Goal: Task Accomplishment & Management: Complete application form

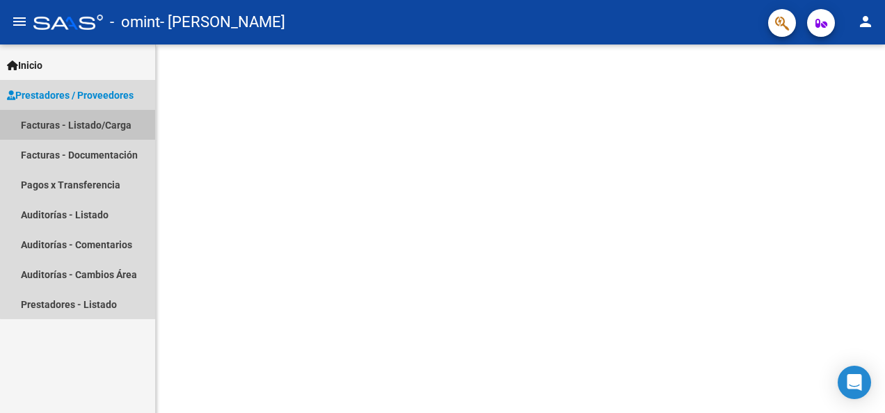
click at [79, 122] on link "Facturas - Listado/Carga" at bounding box center [77, 125] width 155 height 30
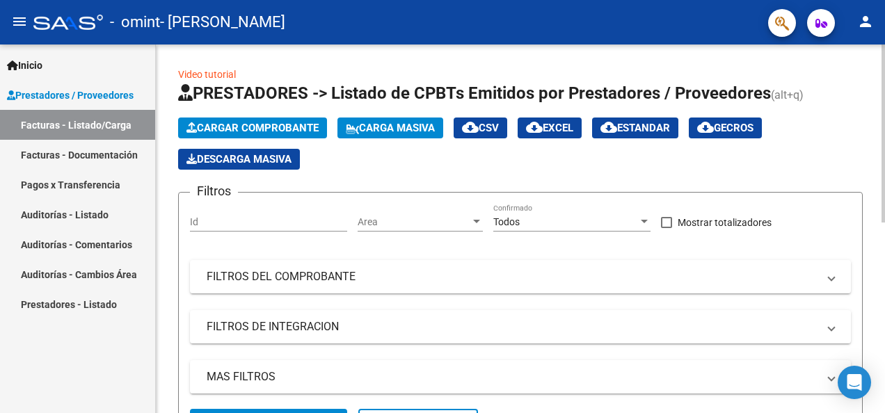
click at [267, 127] on span "Cargar Comprobante" at bounding box center [252, 128] width 132 height 13
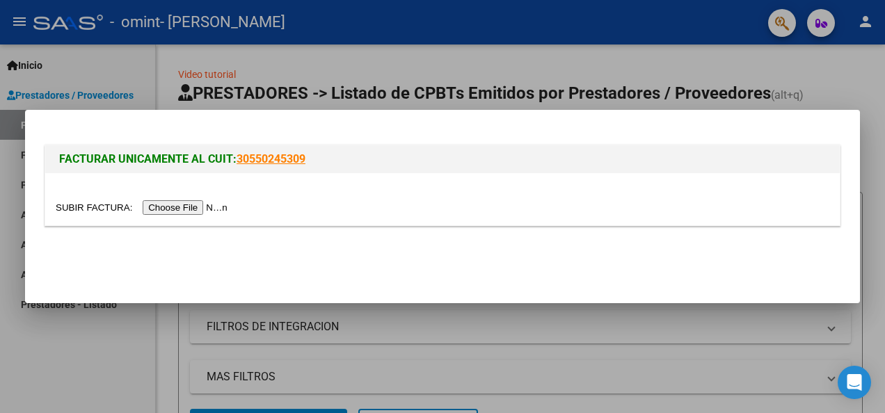
click at [179, 209] on input "file" at bounding box center [144, 207] width 176 height 15
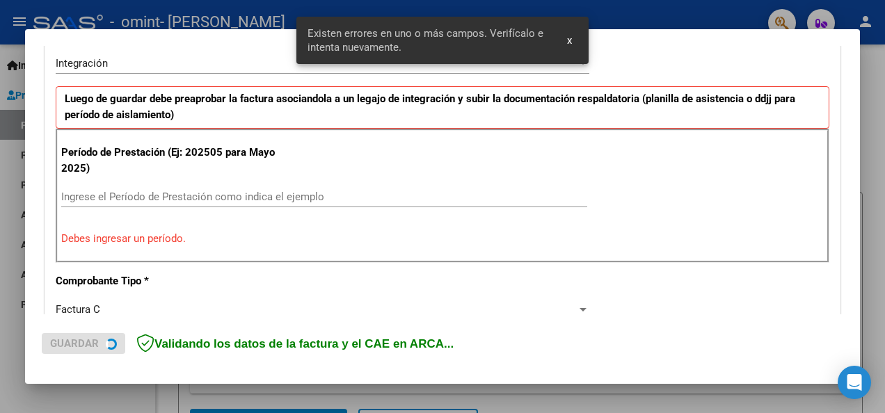
scroll to position [348, 0]
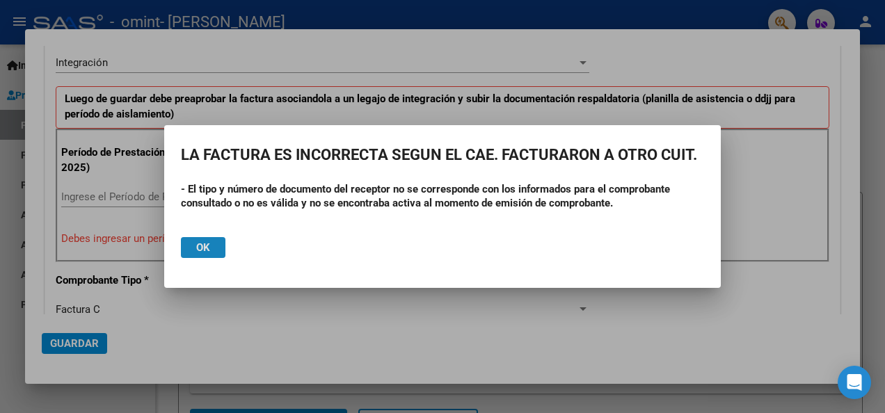
click at [200, 246] on span "Ok" at bounding box center [203, 247] width 14 height 13
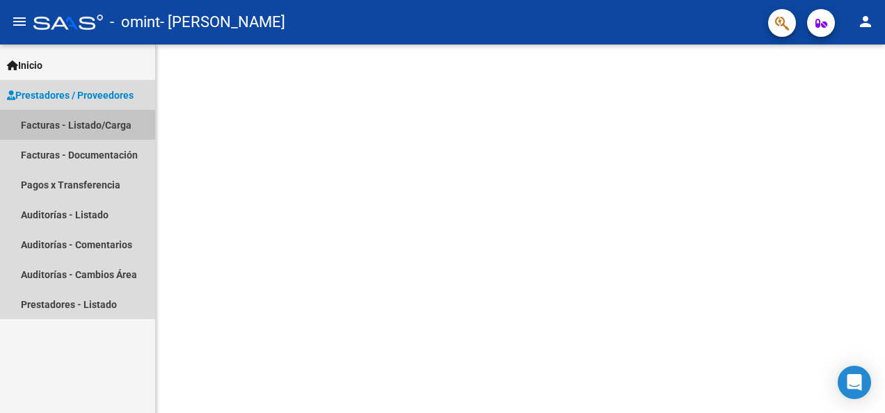
click at [99, 120] on link "Facturas - Listado/Carga" at bounding box center [77, 125] width 155 height 30
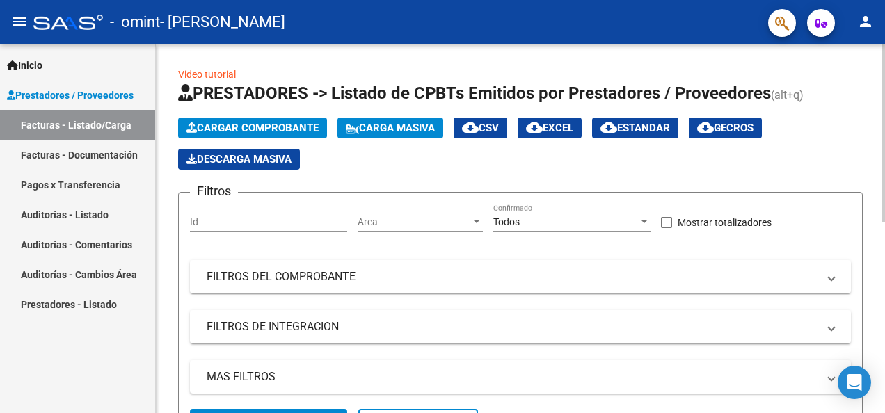
click at [257, 125] on span "Cargar Comprobante" at bounding box center [252, 128] width 132 height 13
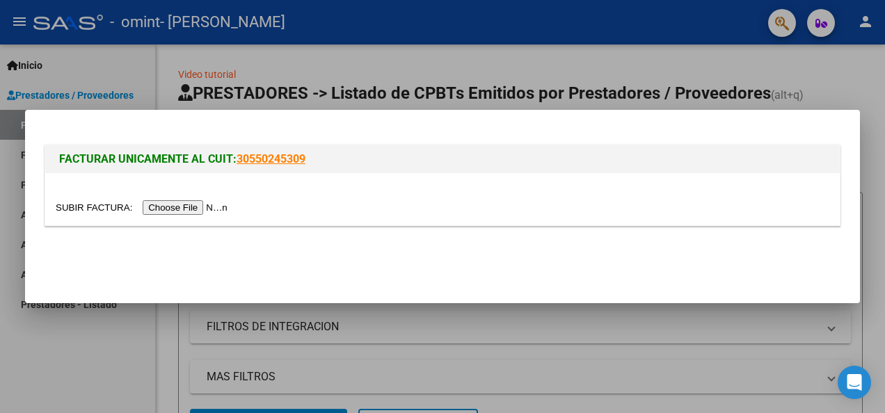
click at [195, 205] on input "file" at bounding box center [144, 207] width 176 height 15
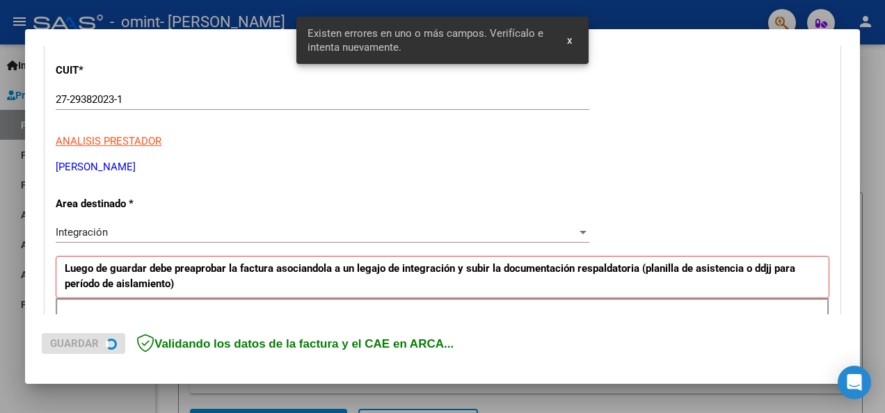
scroll to position [321, 0]
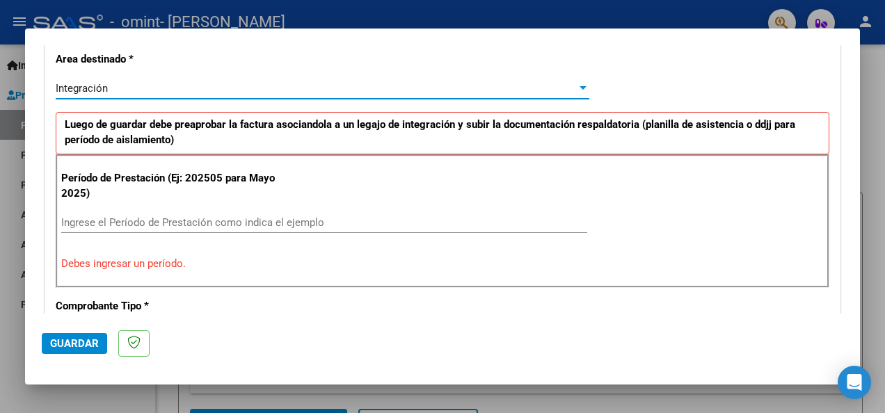
click at [246, 82] on div "Integración" at bounding box center [316, 88] width 521 height 13
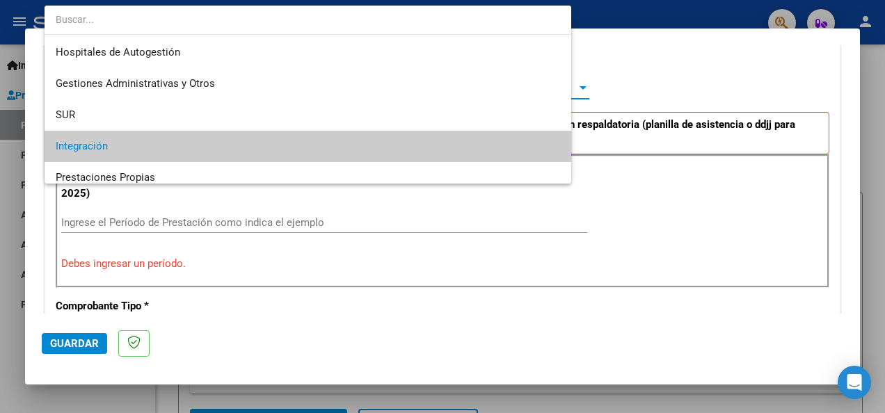
scroll to position [59, 0]
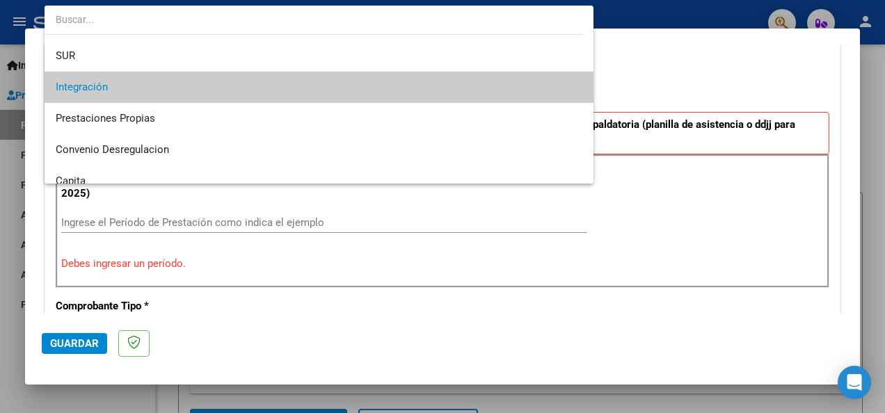
click at [246, 80] on span "Integración" at bounding box center [319, 87] width 527 height 31
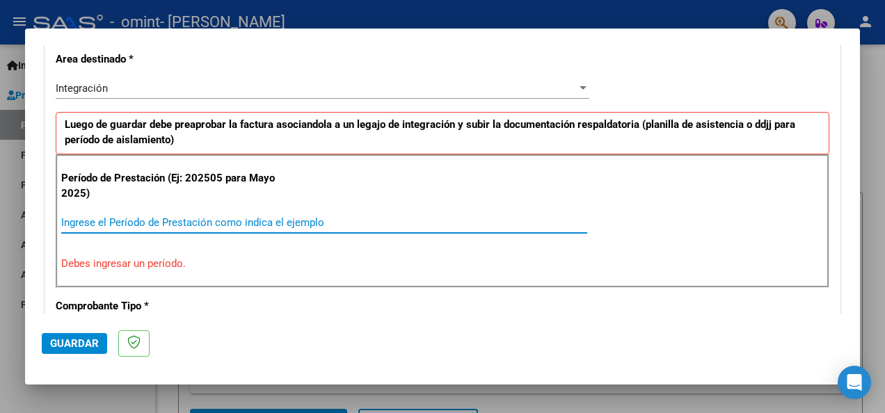
click at [121, 221] on input "Ingrese el Período de Prestación como indica el ejemplo" at bounding box center [324, 222] width 526 height 13
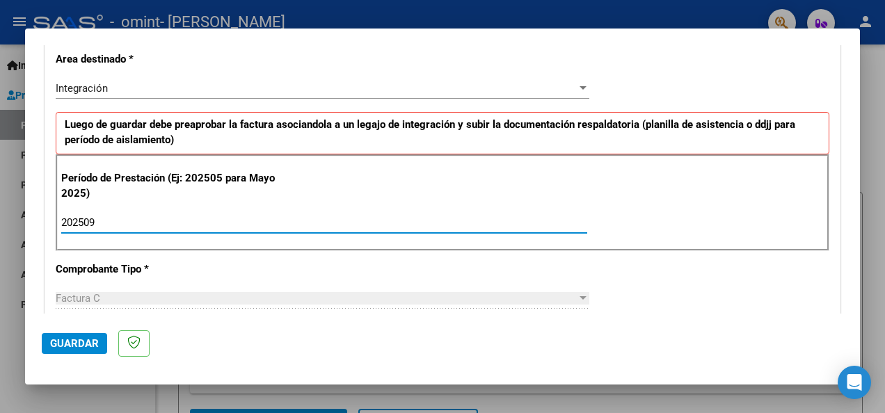
type input "202509"
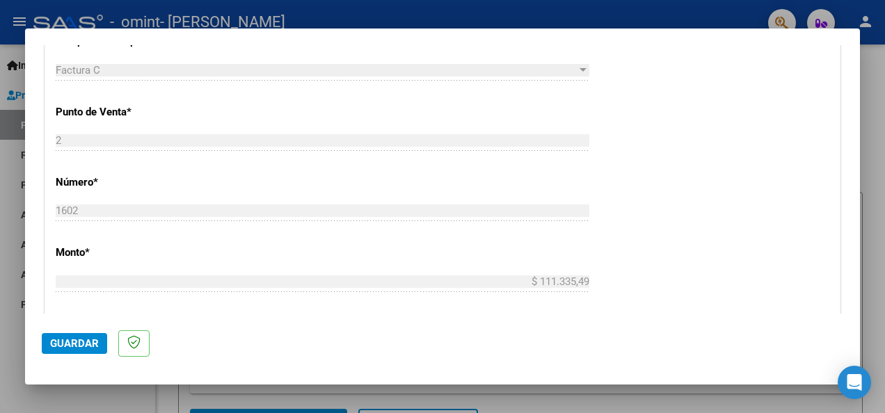
scroll to position [557, 0]
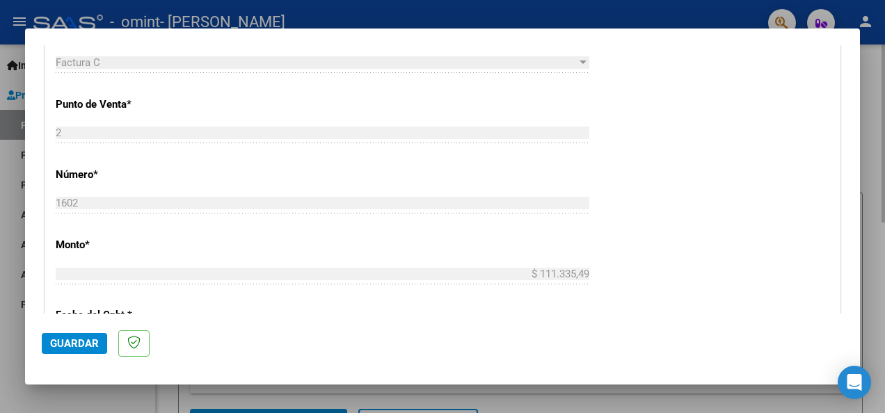
drag, startPoint x: 862, startPoint y: 181, endPoint x: 863, endPoint y: 198, distance: 16.7
click at [863, 198] on div at bounding box center [442, 206] width 885 height 413
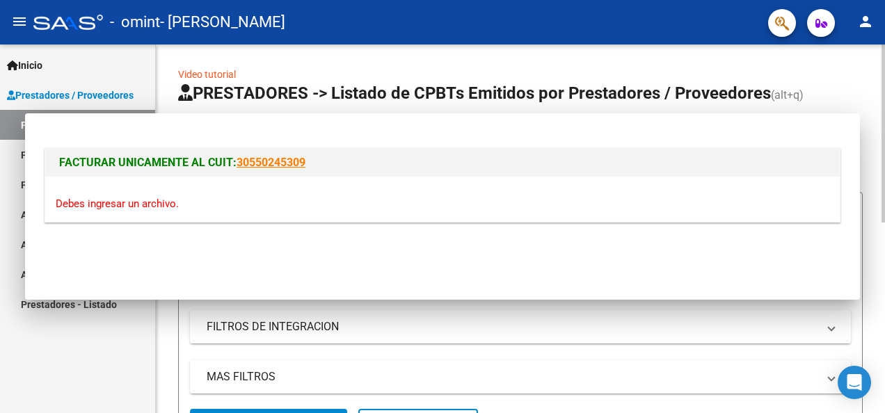
scroll to position [0, 0]
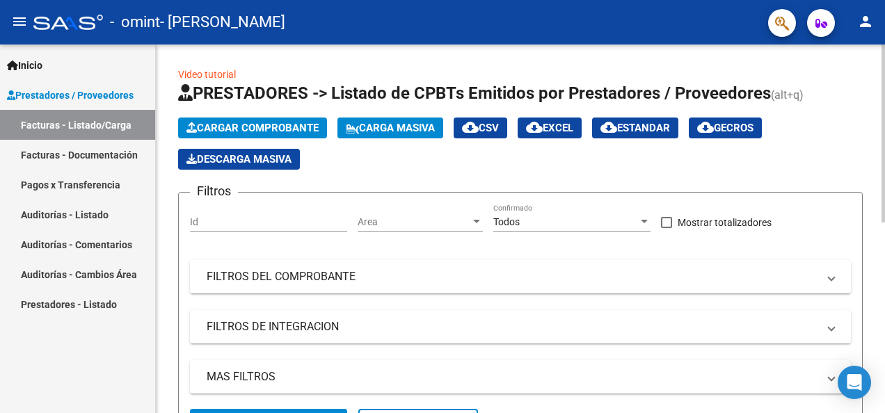
click at [324, 271] on mat-panel-title "FILTROS DEL COMPROBANTE" at bounding box center [512, 276] width 611 height 15
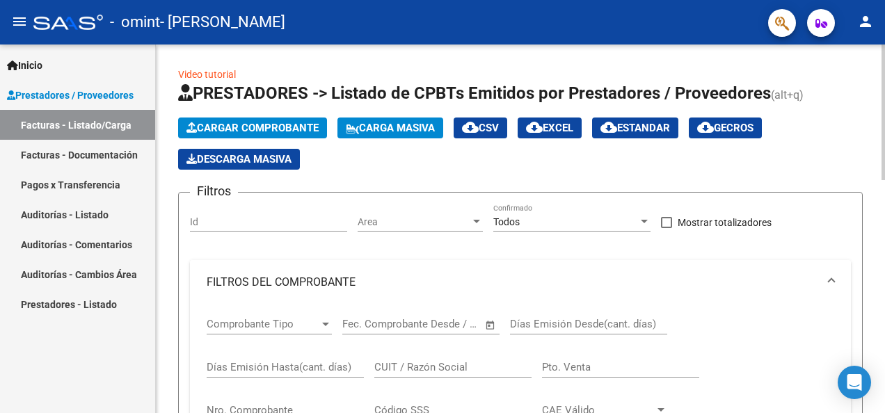
click at [234, 120] on button "Cargar Comprobante" at bounding box center [252, 128] width 149 height 21
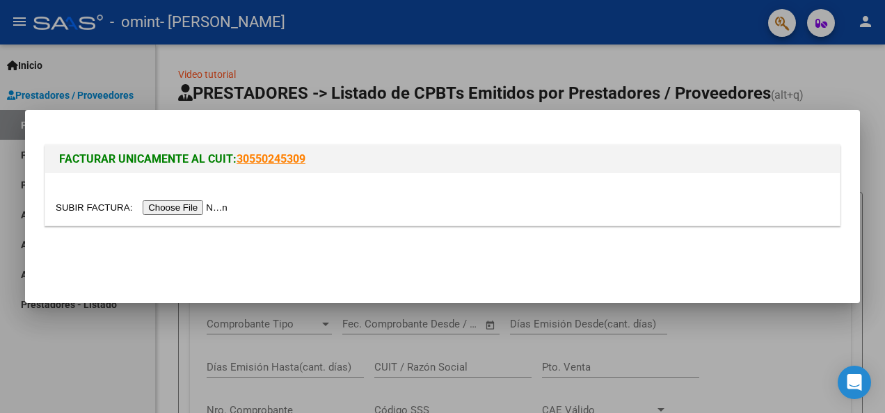
click at [180, 206] on input "file" at bounding box center [144, 207] width 176 height 15
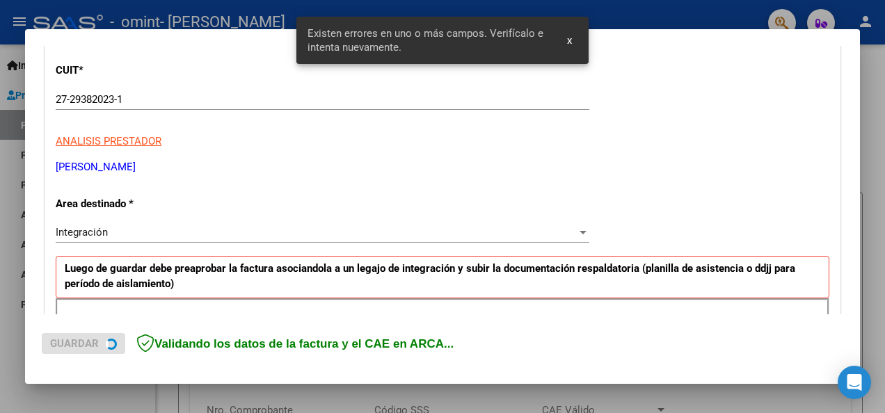
scroll to position [321, 0]
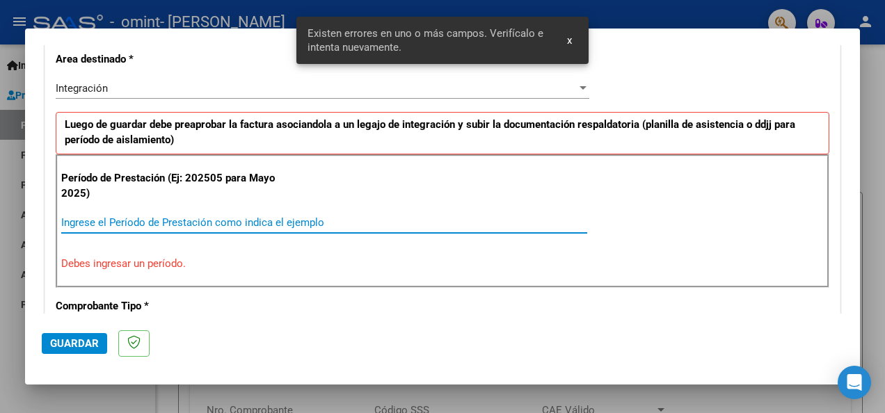
click at [93, 223] on input "Ingrese el Período de Prestación como indica el ejemplo" at bounding box center [324, 222] width 526 height 13
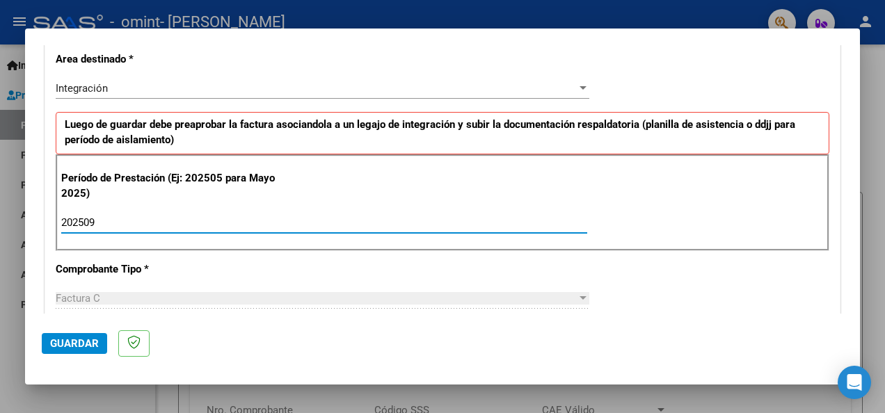
type input "202509"
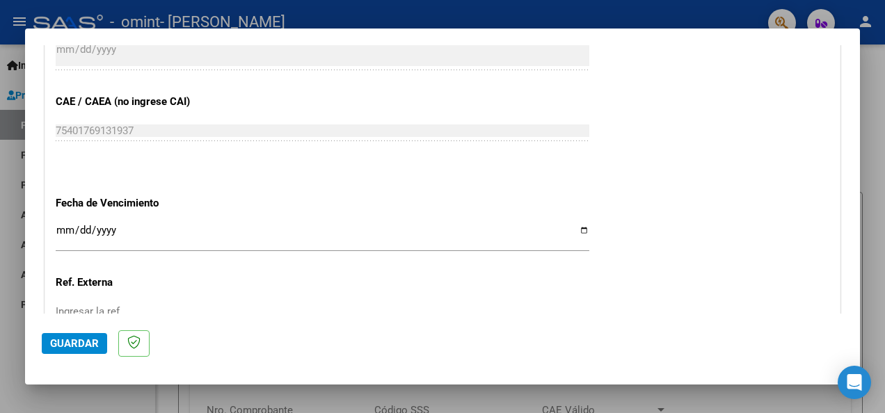
scroll to position [896, 0]
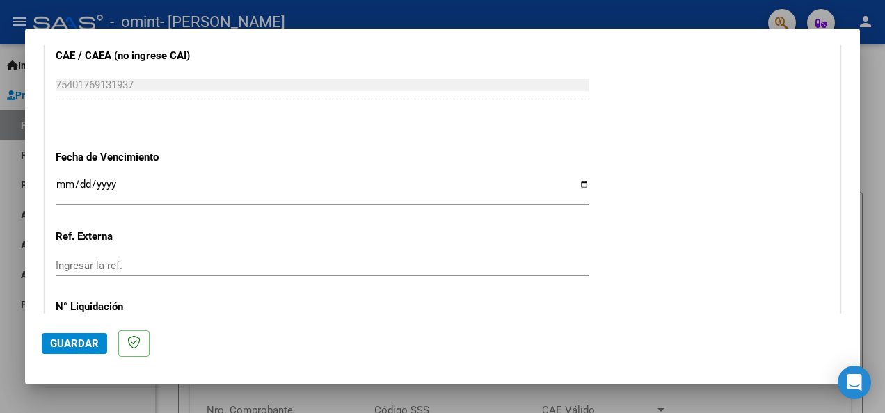
click at [572, 182] on input "Ingresar la fecha" at bounding box center [323, 190] width 534 height 22
click at [576, 183] on input "Ingresar la fecha" at bounding box center [323, 190] width 534 height 22
type input "[DATE]"
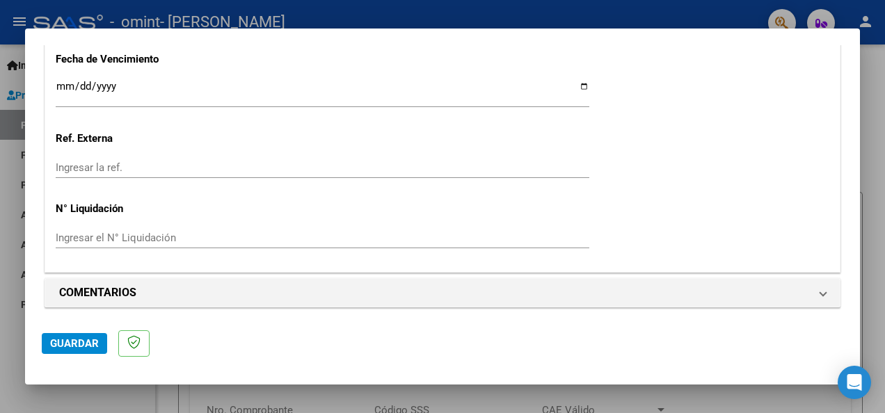
click at [71, 352] on button "Guardar" at bounding box center [74, 343] width 65 height 21
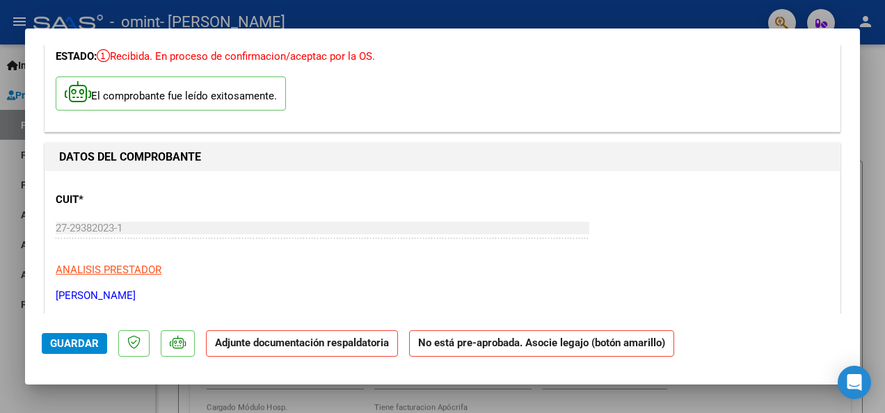
scroll to position [0, 0]
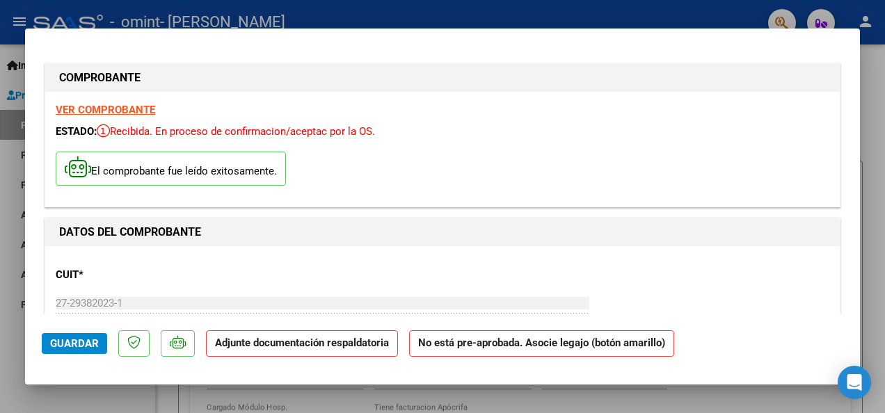
click at [741, 12] on div at bounding box center [442, 206] width 885 height 413
type input "$ 0,00"
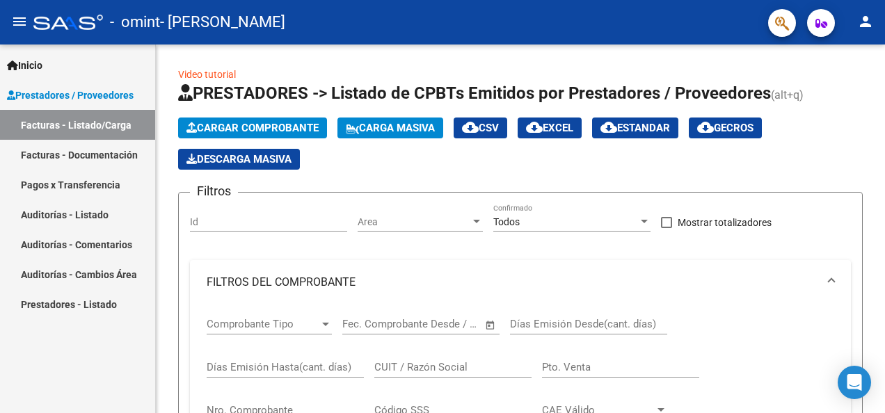
click at [66, 121] on link "Facturas - Listado/Carga" at bounding box center [77, 125] width 155 height 30
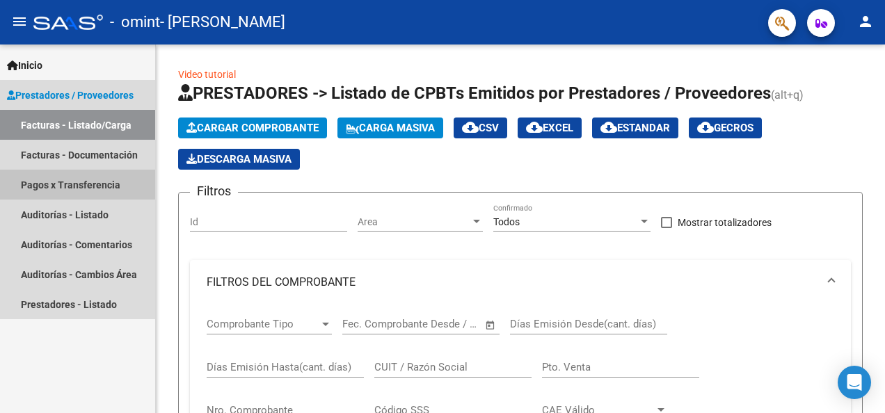
click at [62, 179] on link "Pagos x Transferencia" at bounding box center [77, 185] width 155 height 30
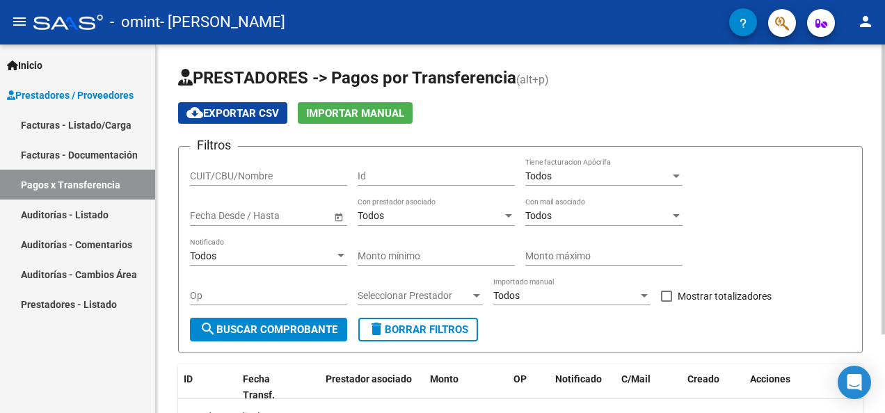
scroll to position [99, 0]
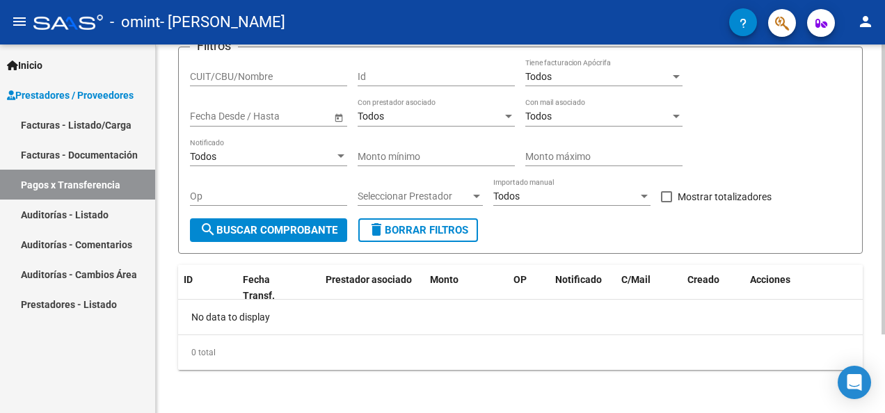
click at [878, 212] on div "PRESTADORES -> Pagos por Transferencia (alt+p) cloud_download Exportar CSV Impo…" at bounding box center [522, 180] width 732 height 470
click at [99, 210] on link "Auditorías - Listado" at bounding box center [77, 215] width 155 height 30
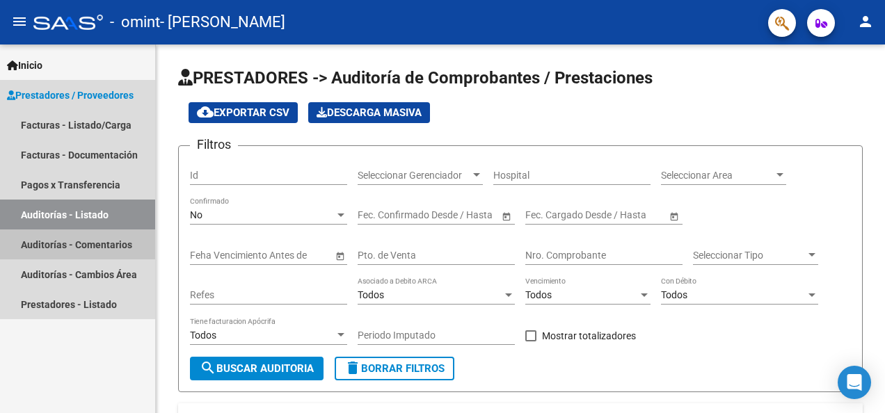
click at [93, 237] on link "Auditorías - Comentarios" at bounding box center [77, 245] width 155 height 30
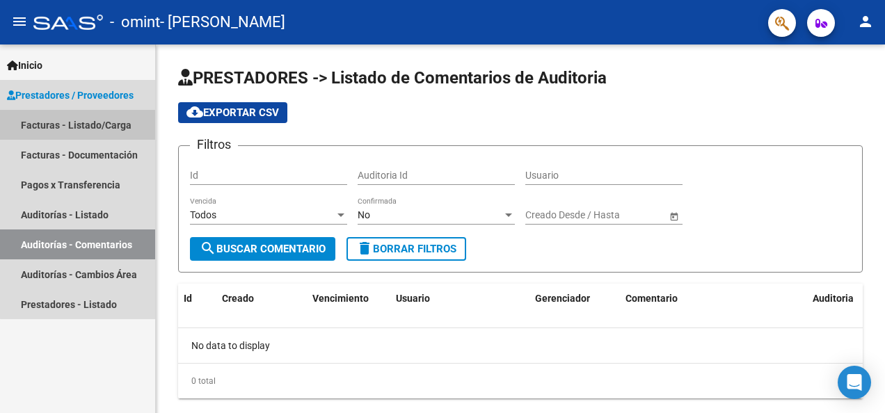
click at [90, 120] on link "Facturas - Listado/Carga" at bounding box center [77, 125] width 155 height 30
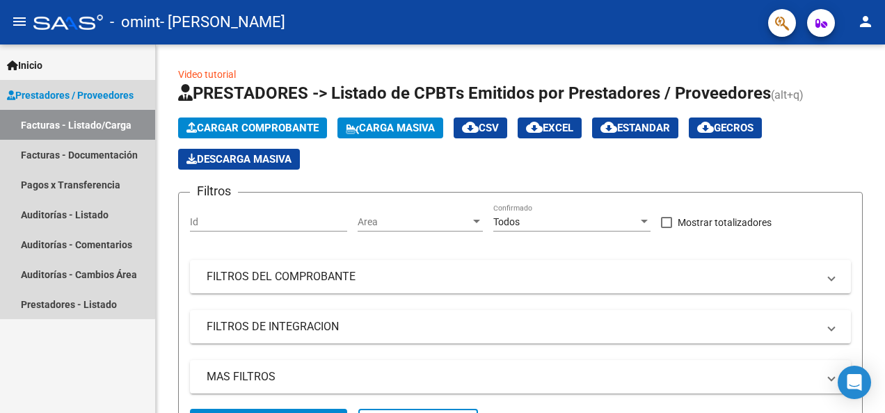
click at [58, 92] on span "Prestadores / Proveedores" at bounding box center [70, 95] width 127 height 15
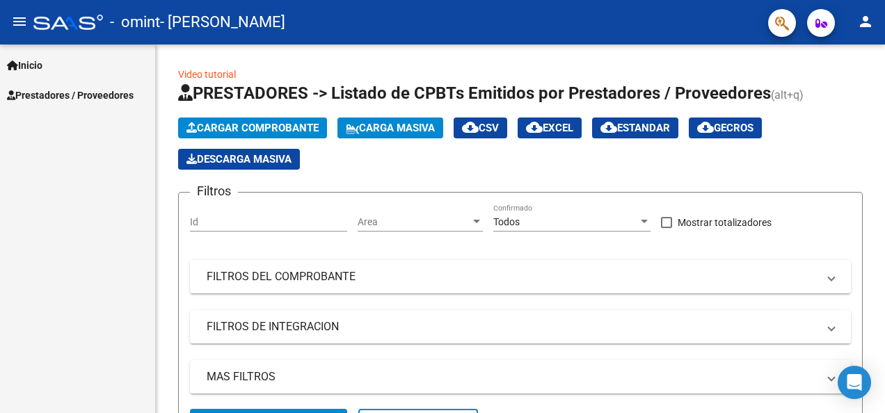
click at [58, 92] on span "Prestadores / Proveedores" at bounding box center [70, 95] width 127 height 15
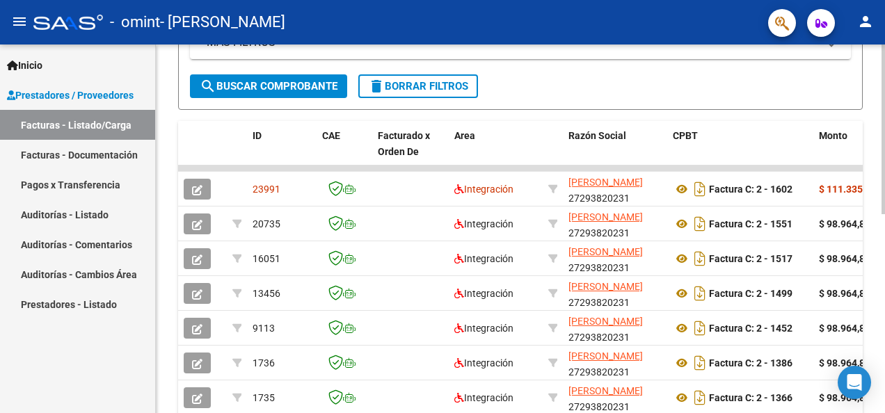
scroll to position [337, 0]
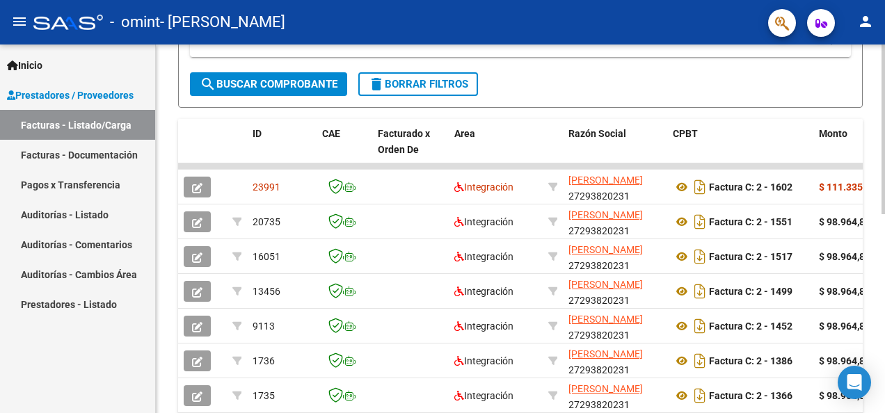
click at [883, 255] on div at bounding box center [882, 288] width 3 height 170
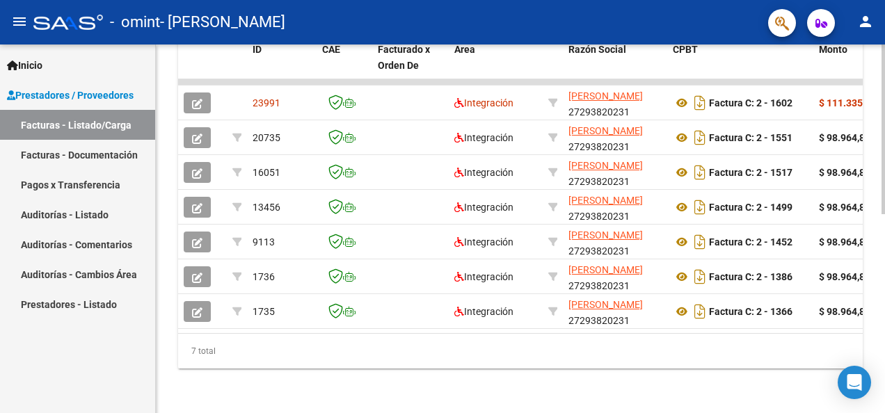
click at [884, 383] on html "menu - omint - [PERSON_NAME] person Inicio Instructivos Contacto OS Prestadores…" at bounding box center [442, 206] width 885 height 413
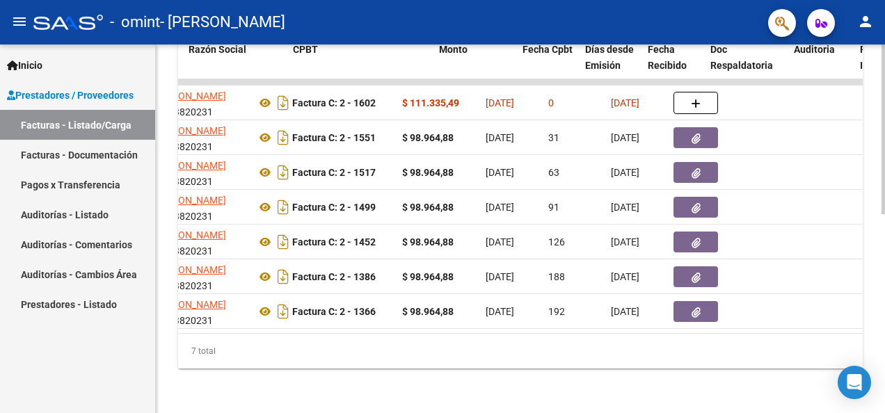
scroll to position [0, 481]
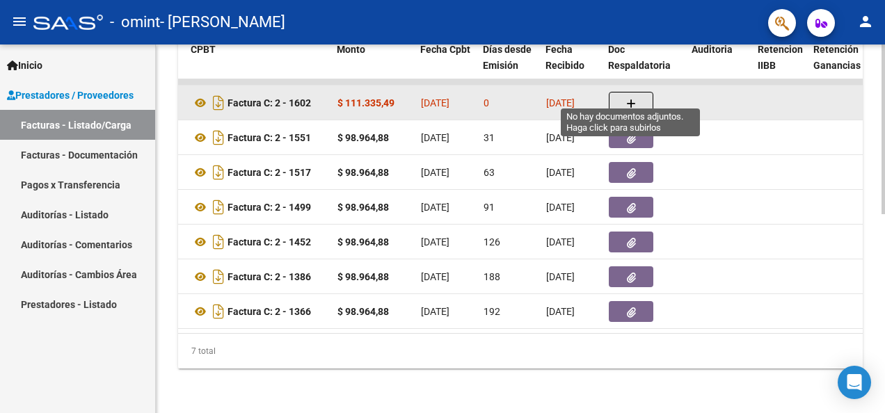
click at [623, 92] on button "button" at bounding box center [631, 103] width 45 height 22
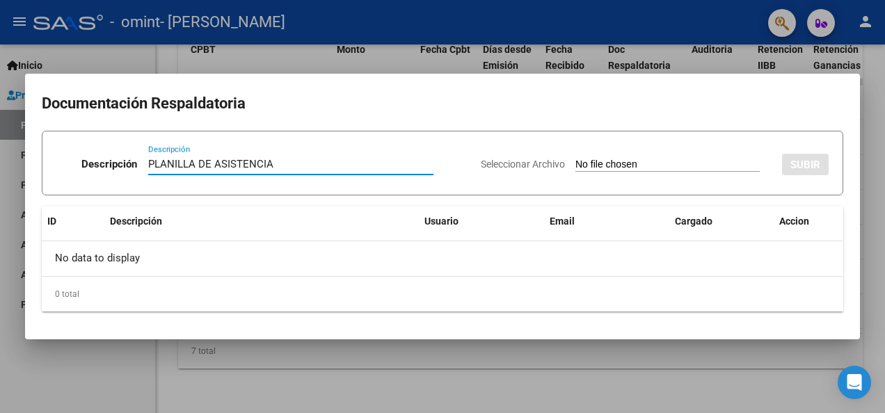
click at [372, 161] on input "PLANILLA DE ASISTENCIA" at bounding box center [290, 164] width 285 height 13
type input "PLANILLA DE ASISTENCIA"
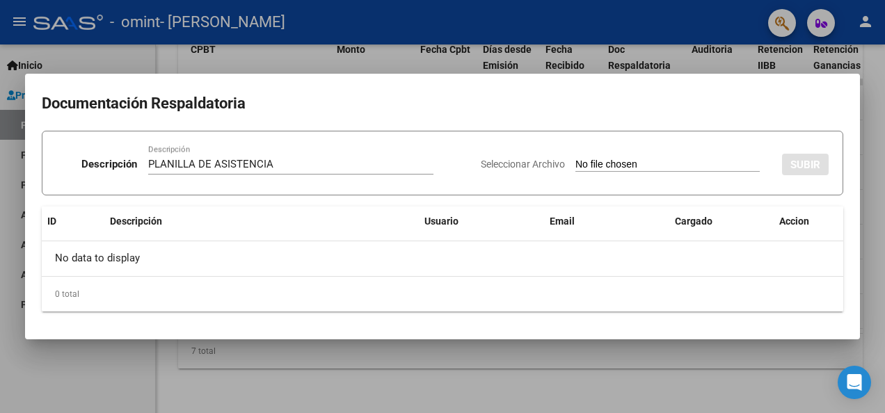
click at [518, 160] on span "Seleccionar Archivo" at bounding box center [523, 164] width 84 height 11
click at [575, 160] on input "Seleccionar Archivo" at bounding box center [667, 165] width 184 height 13
type input "C:\fakepath\planilla celes setp.pdf"
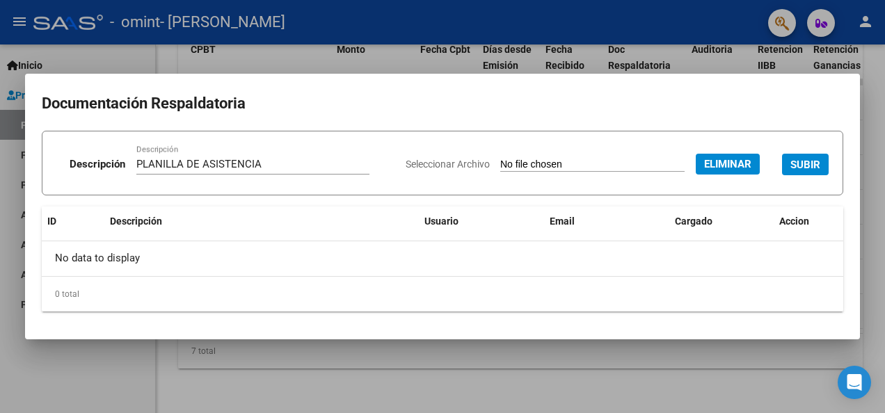
click at [803, 157] on button "SUBIR" at bounding box center [805, 165] width 47 height 22
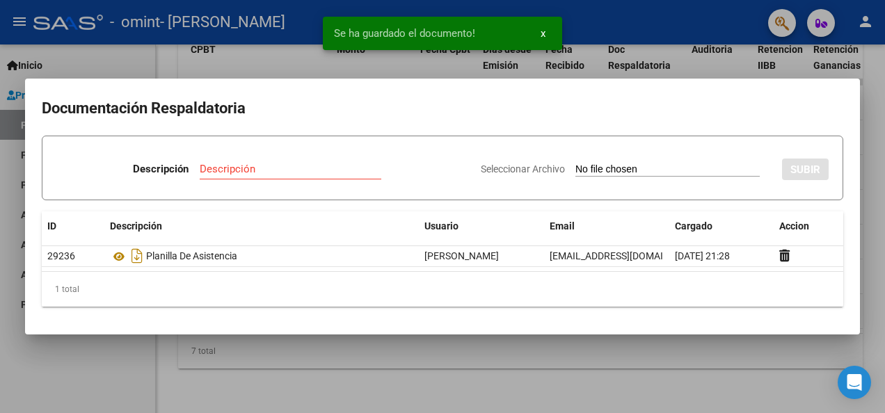
click at [627, 370] on div at bounding box center [442, 206] width 885 height 413
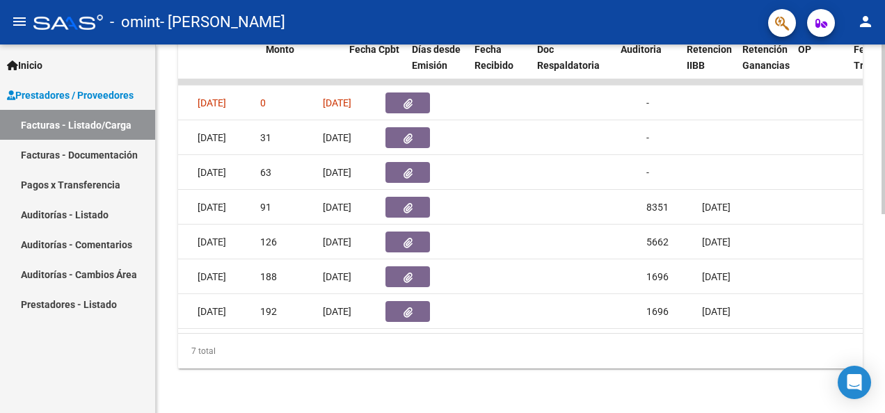
scroll to position [0, 0]
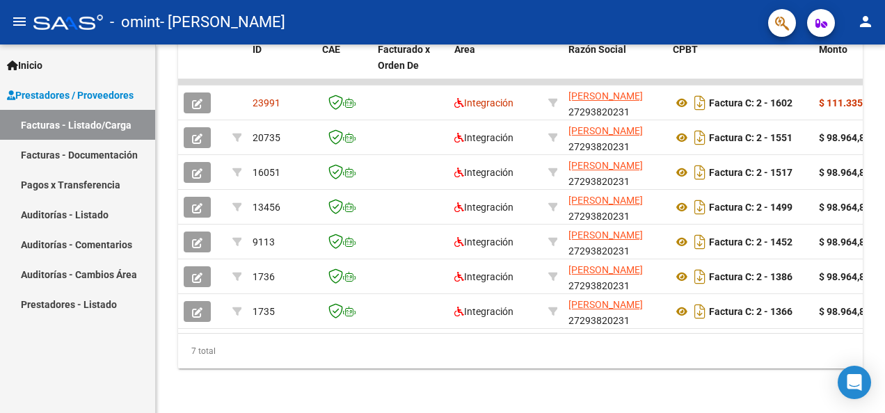
click at [86, 97] on span "Prestadores / Proveedores" at bounding box center [70, 95] width 127 height 15
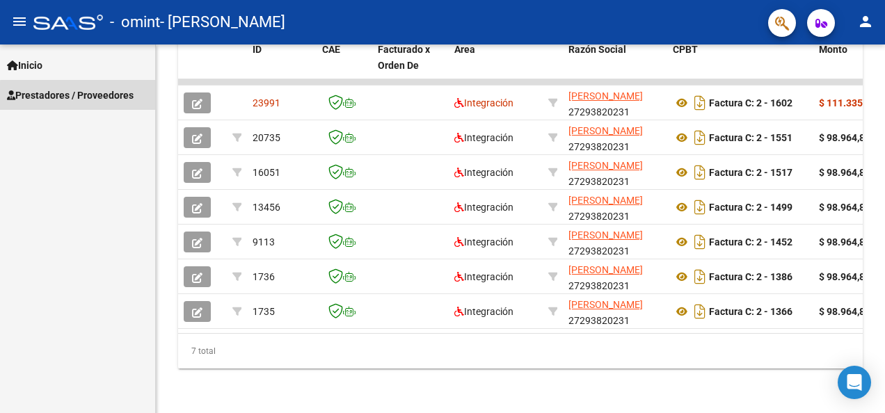
click at [86, 97] on span "Prestadores / Proveedores" at bounding box center [70, 95] width 127 height 15
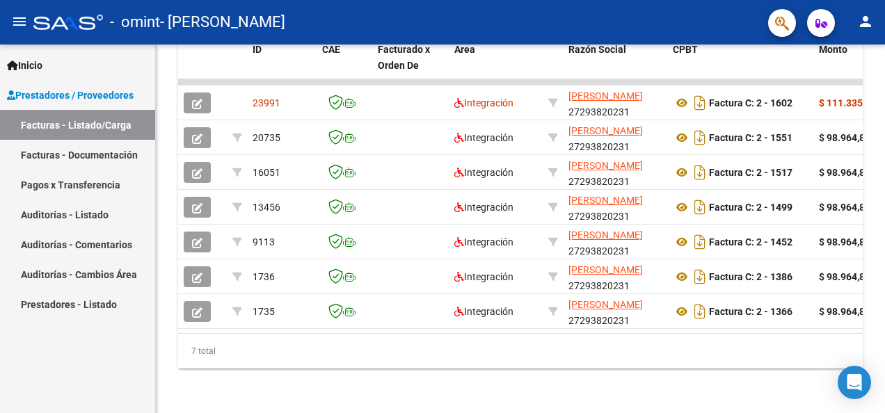
click at [82, 125] on link "Facturas - Listado/Carga" at bounding box center [77, 125] width 155 height 30
click at [89, 95] on span "Prestadores / Proveedores" at bounding box center [70, 95] width 127 height 15
